Goal: Complete application form

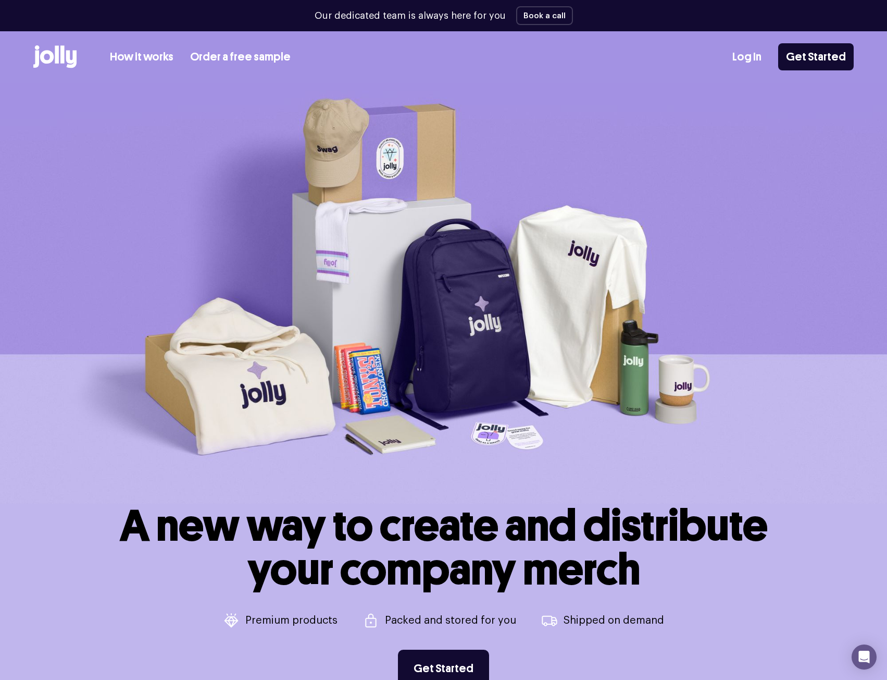
click at [152, 58] on link "How it works" at bounding box center [142, 56] width 64 height 17
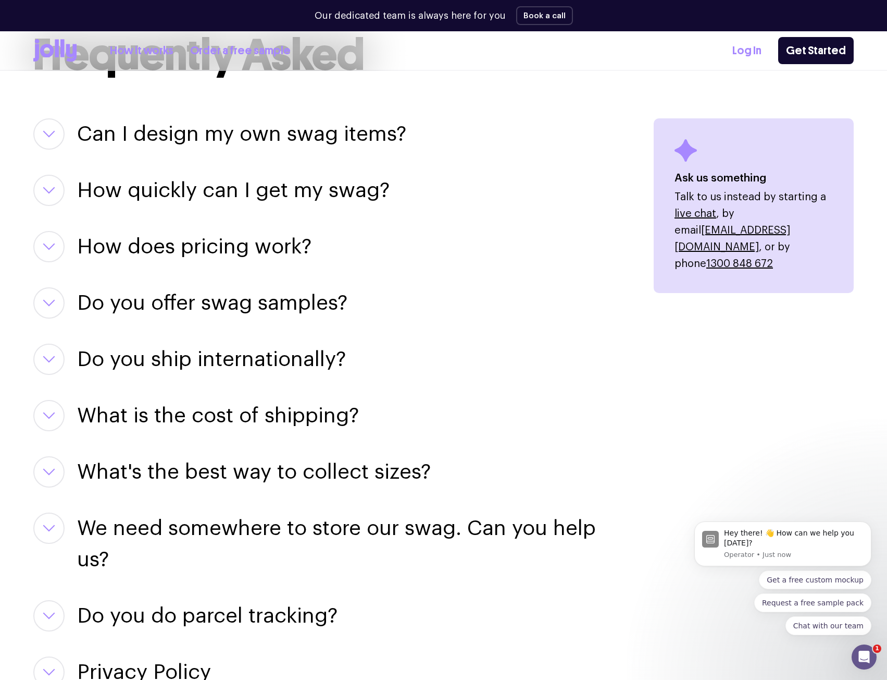
scroll to position [1303, 0]
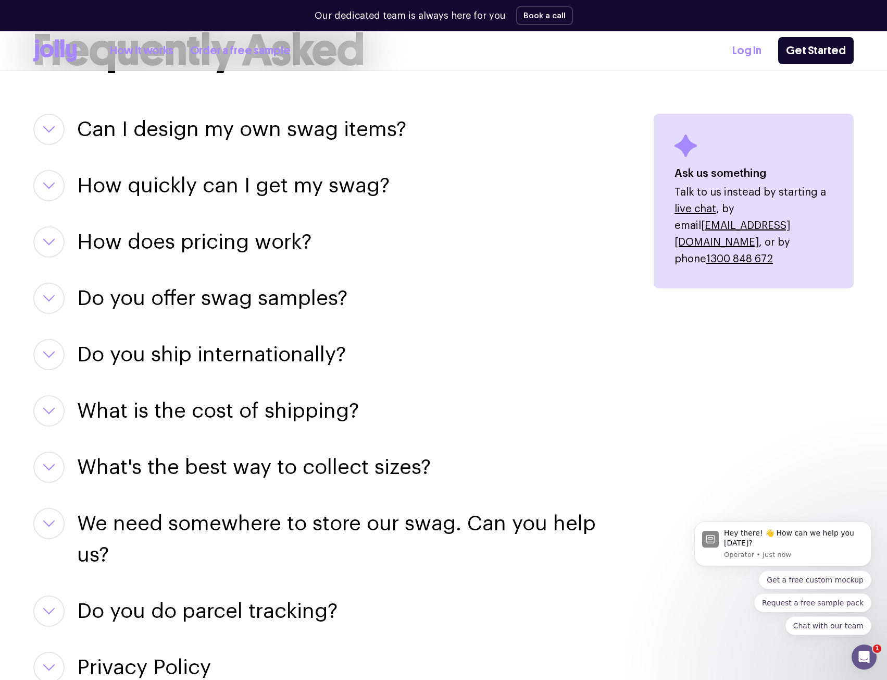
click at [55, 126] on icon "button" at bounding box center [49, 129] width 13 height 7
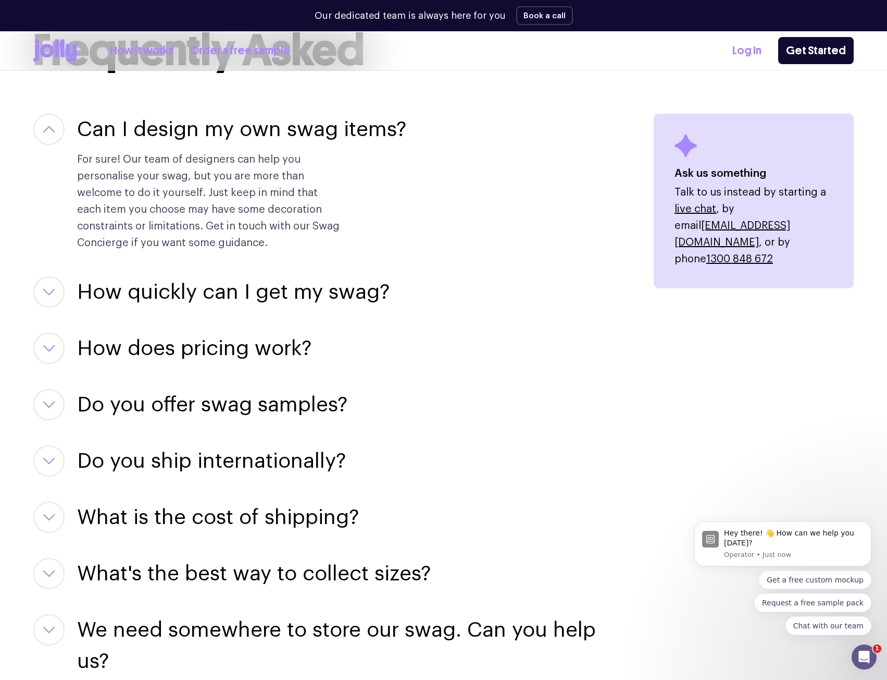
click at [55, 126] on icon "button" at bounding box center [49, 129] width 13 height 7
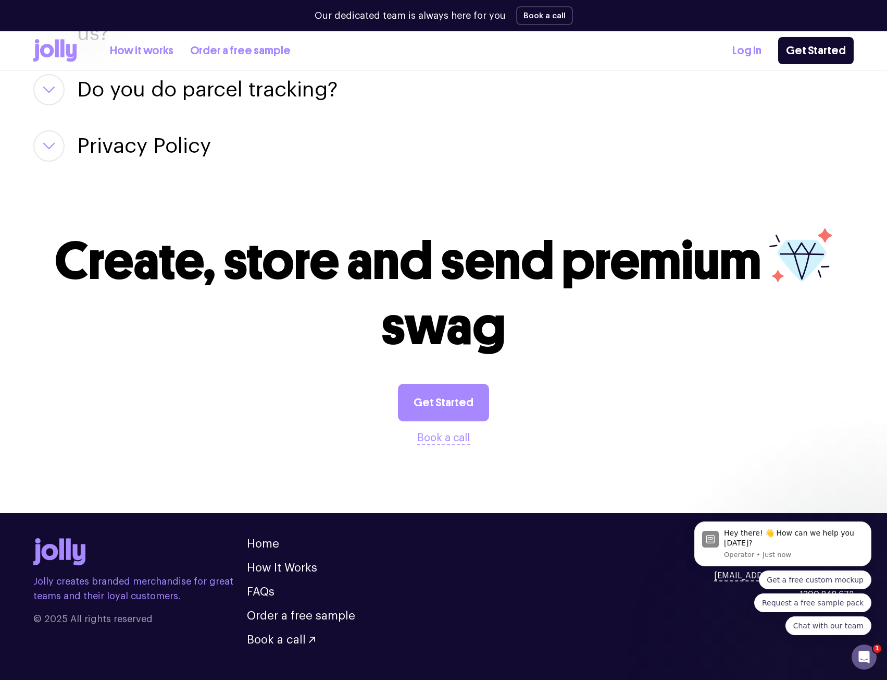
scroll to position [1851, 0]
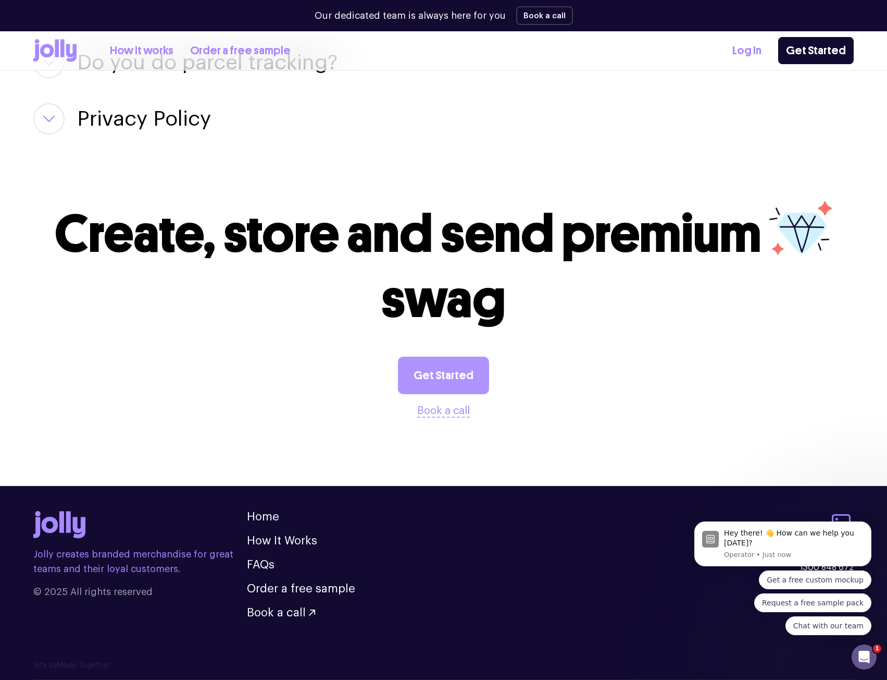
click at [423, 383] on link "Get Started" at bounding box center [443, 375] width 91 height 38
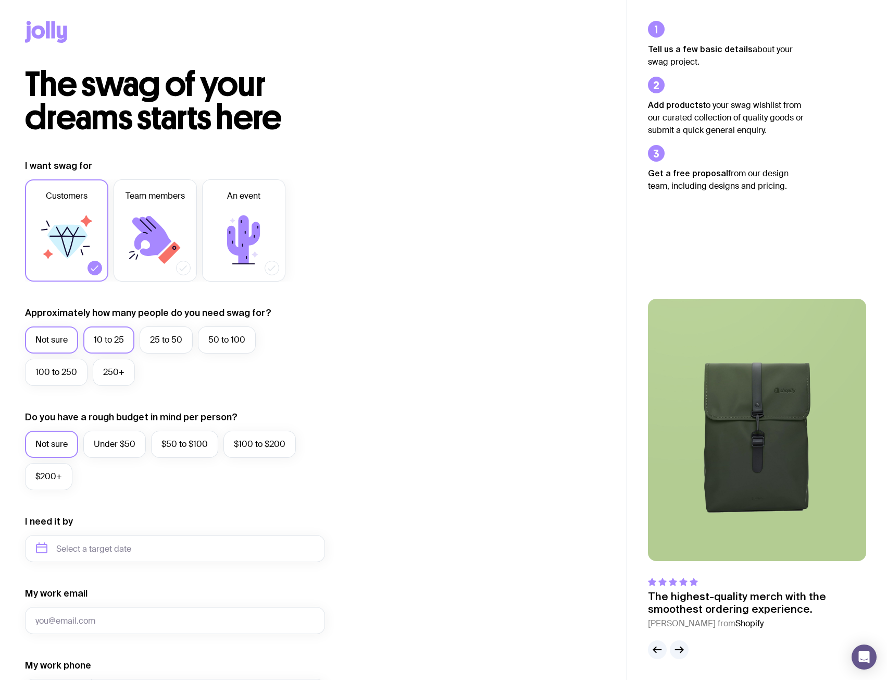
click at [102, 344] on label "10 to 25" at bounding box center [108, 339] width 51 height 27
click at [0, 0] on input "10 to 25" at bounding box center [0, 0] width 0 height 0
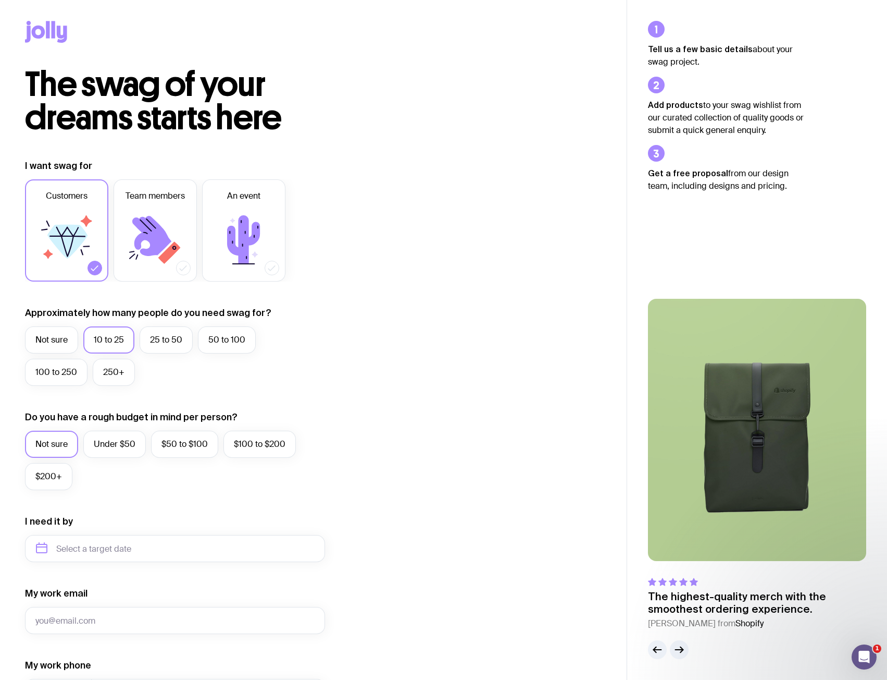
click at [465, 369] on div "I want swag for Customers Team members An event Approximately how many people d…" at bounding box center [313, 499] width 577 height 681
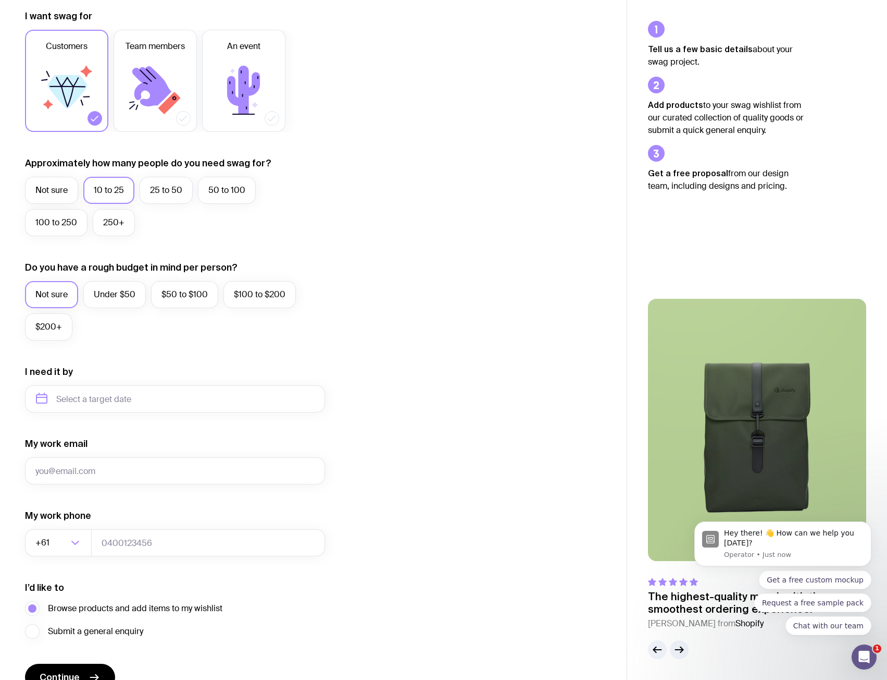
scroll to position [156, 0]
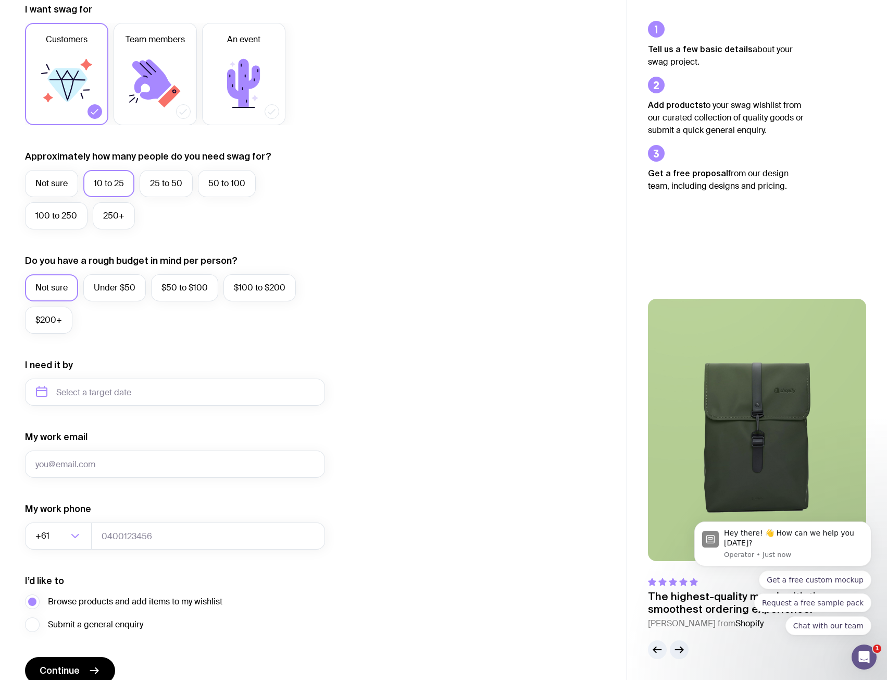
click at [613, 360] on div "I want swag for Customers Team members An event Approximately how many people d…" at bounding box center [313, 343] width 627 height 681
click at [368, 323] on div "I want swag for Customers Team members An event Approximately how many people d…" at bounding box center [313, 343] width 577 height 681
click at [429, 300] on div "I want swag for Customers Team members An event Approximately how many people d…" at bounding box center [313, 343] width 577 height 681
click at [203, 289] on label "$50 to $100" at bounding box center [184, 287] width 67 height 27
click at [0, 0] on input "$50 to $100" at bounding box center [0, 0] width 0 height 0
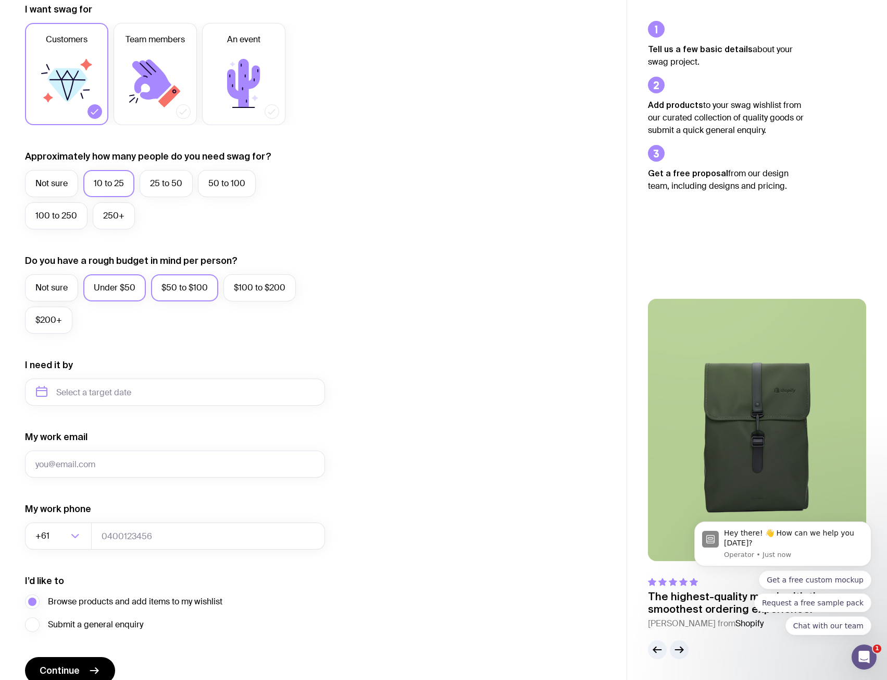
click at [119, 290] on label "Under $50" at bounding box center [114, 287] width 63 height 27
click at [0, 0] on input "Under $50" at bounding box center [0, 0] width 0 height 0
click at [191, 293] on label "$50 to $100" at bounding box center [184, 287] width 67 height 27
click at [0, 0] on input "$50 to $100" at bounding box center [0, 0] width 0 height 0
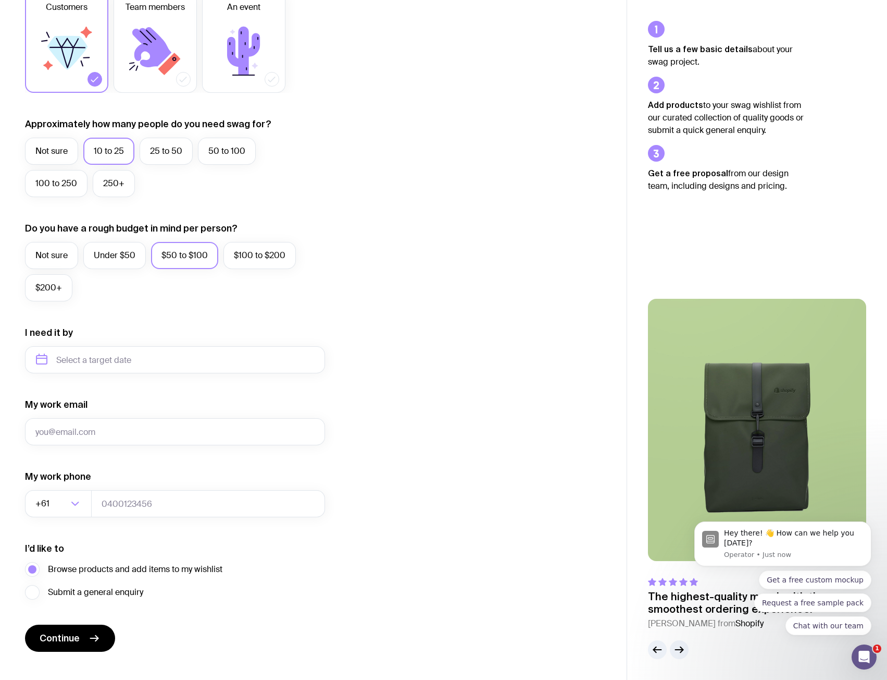
scroll to position [206, 0]
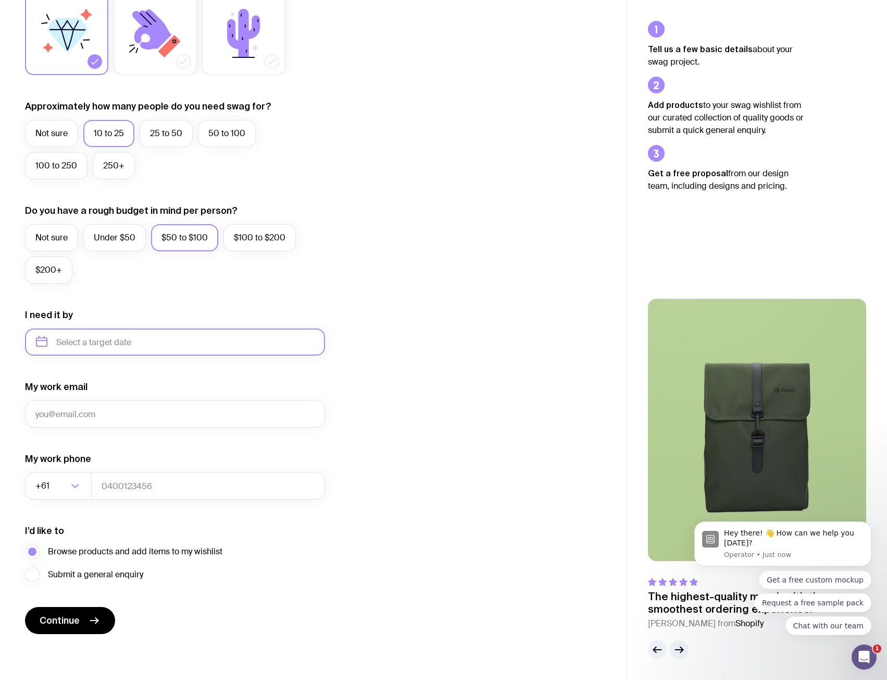
click at [118, 338] on input "text" at bounding box center [175, 341] width 300 height 27
click at [30, 473] on div "Jan Feb Mar Apr May Jun [DATE] Aug Sep Oct Nov Dec" at bounding box center [91, 438] width 133 height 95
click at [72, 467] on button "Oct" at bounding box center [91, 470] width 38 height 21
type input "[DATE]"
click at [128, 412] on input "My work email" at bounding box center [175, 413] width 300 height 27
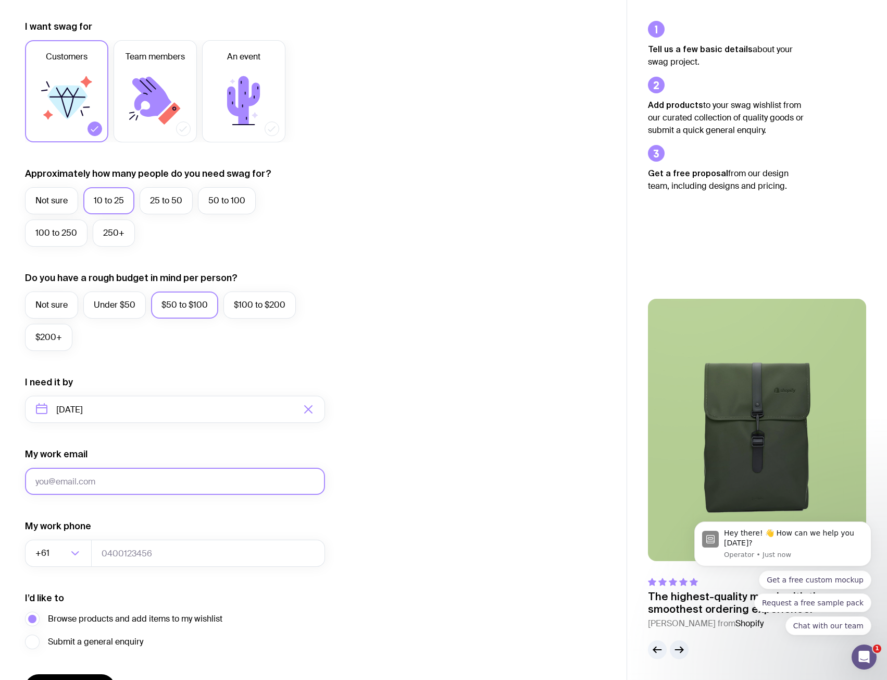
scroll to position [0, 0]
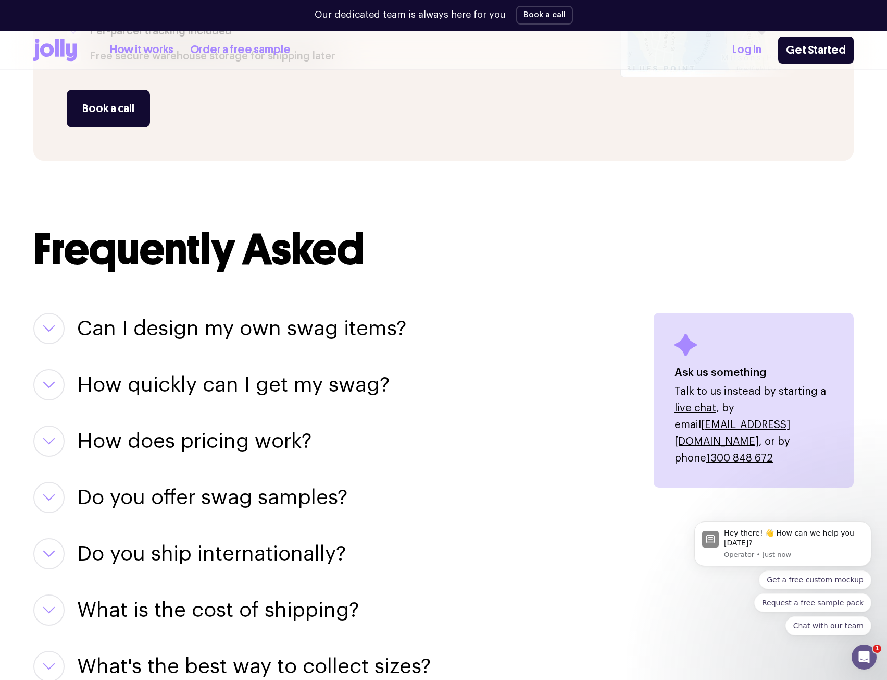
scroll to position [1104, 0]
